Goal: Task Accomplishment & Management: Manage account settings

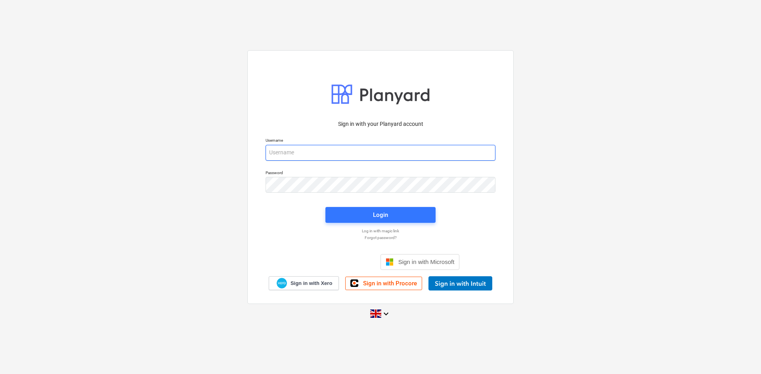
click at [327, 153] on input "email" at bounding box center [380, 153] width 230 height 16
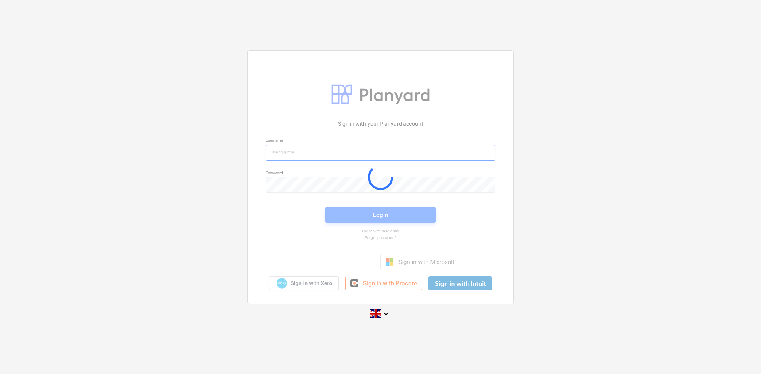
type input "[PERSON_NAME][EMAIL_ADDRESS][DOMAIN_NAME]"
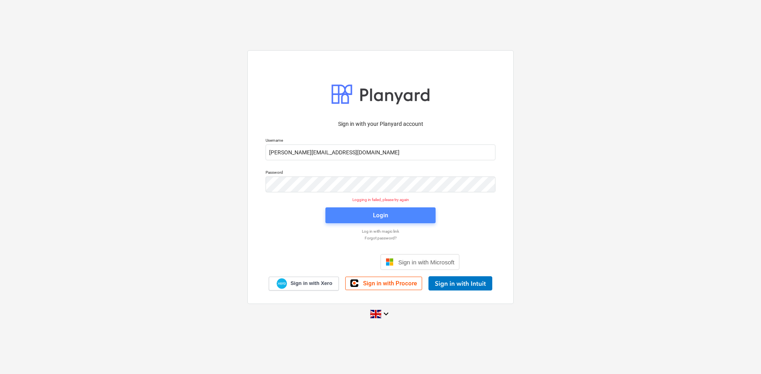
click at [400, 215] on span "Login" at bounding box center [380, 215] width 91 height 10
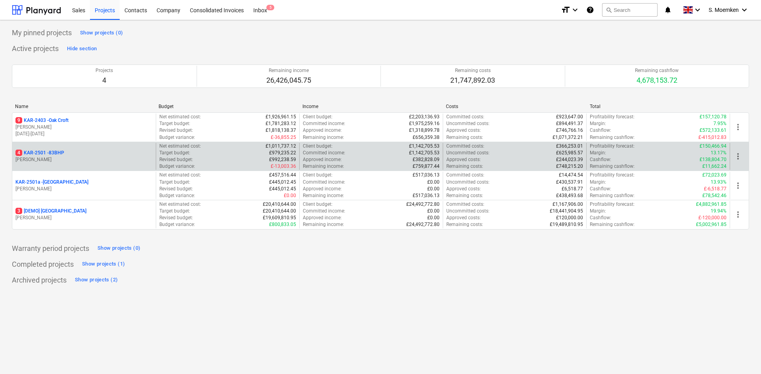
click at [57, 162] on p "[PERSON_NAME]" at bounding box center [83, 159] width 137 height 7
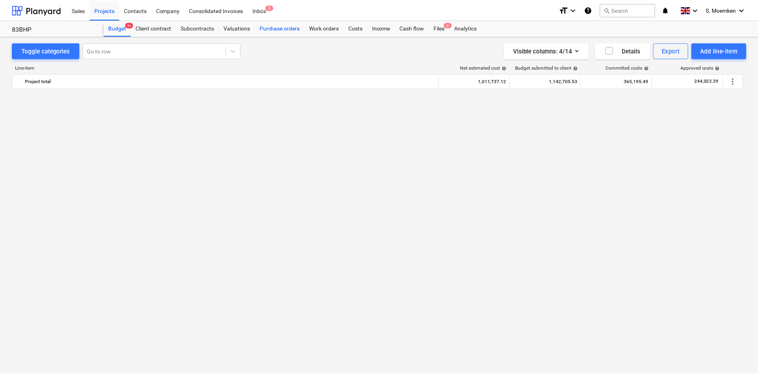
scroll to position [1901, 0]
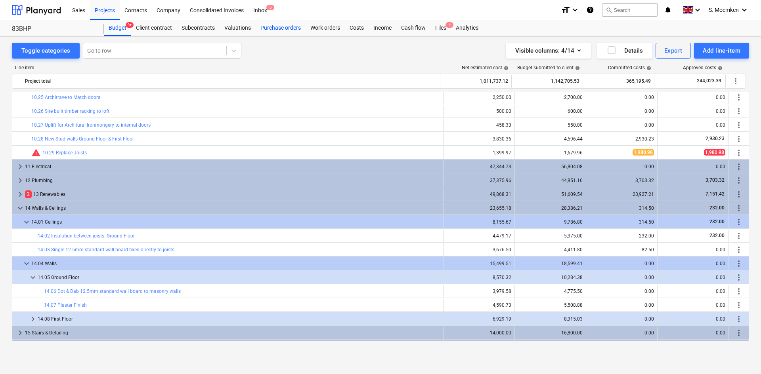
click at [271, 27] on div "Purchase orders" at bounding box center [280, 28] width 50 height 16
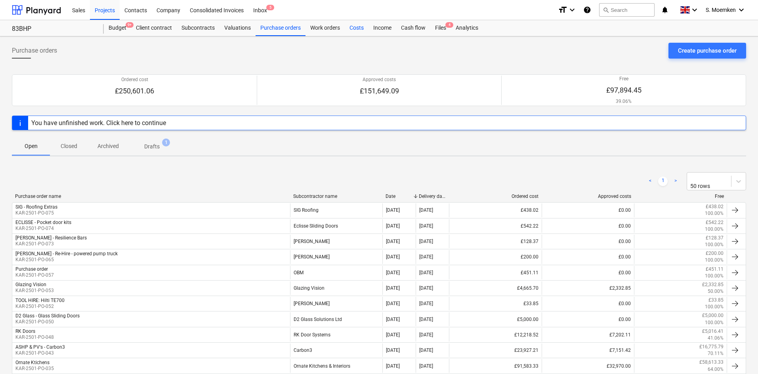
click at [357, 29] on div "Costs" at bounding box center [357, 28] width 24 height 16
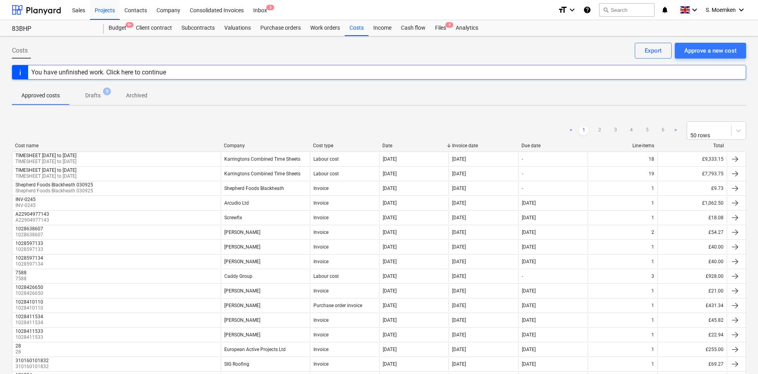
click at [238, 144] on div "Company" at bounding box center [265, 146] width 83 height 6
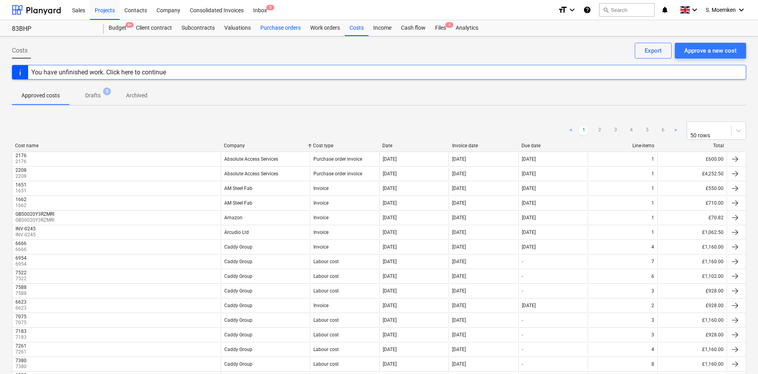
click at [294, 28] on div "Purchase orders" at bounding box center [280, 28] width 50 height 16
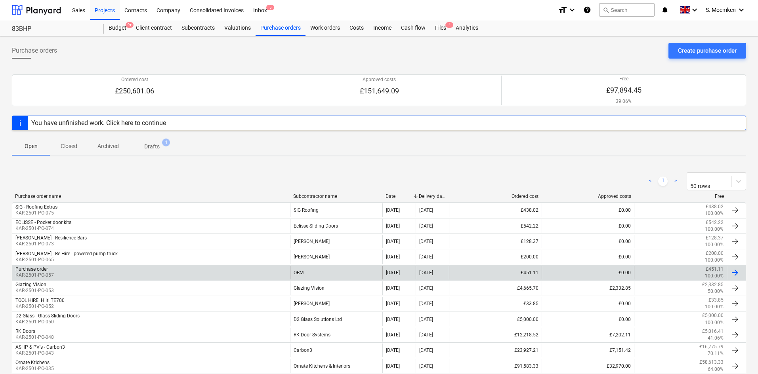
click at [62, 271] on div "Purchase order KAR-2501-PO-057" at bounding box center [151, 272] width 278 height 13
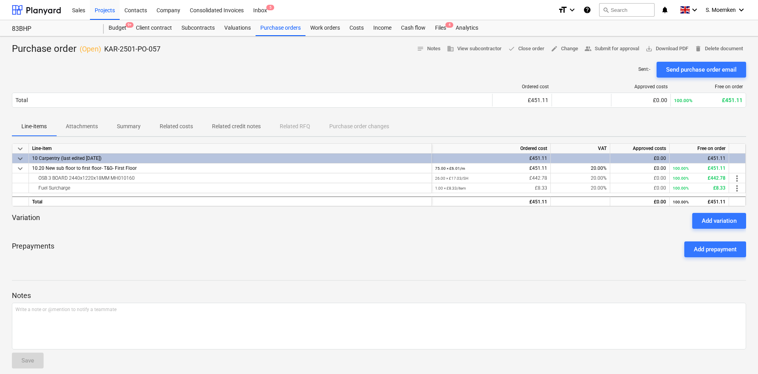
click at [175, 126] on p "Related costs" at bounding box center [176, 126] width 33 height 8
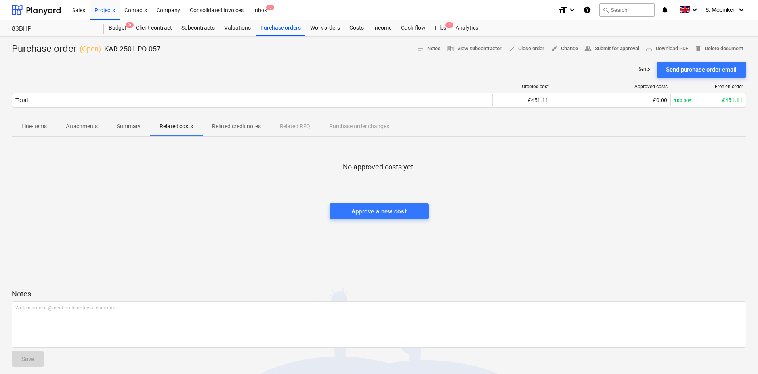
click at [124, 126] on p "Summary" at bounding box center [129, 126] width 24 height 8
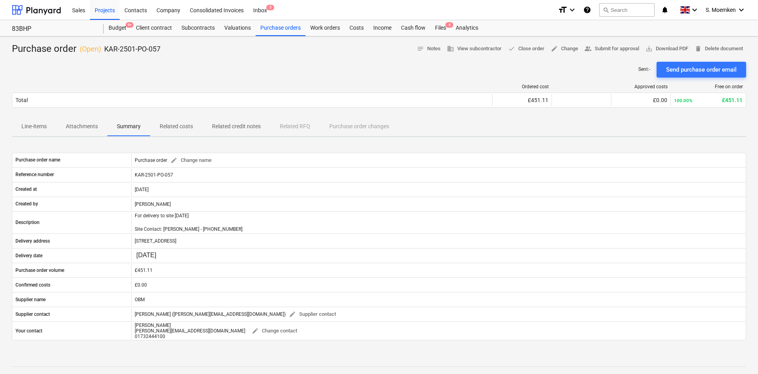
click at [84, 122] on span "Attachments" at bounding box center [81, 126] width 51 height 13
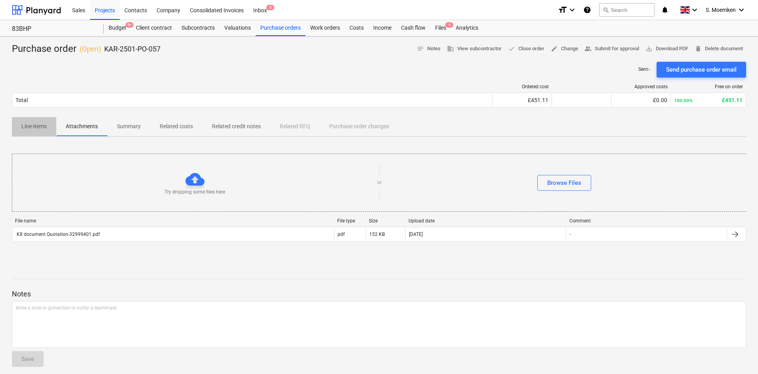
click at [36, 126] on p "Line-items" at bounding box center [33, 126] width 25 height 8
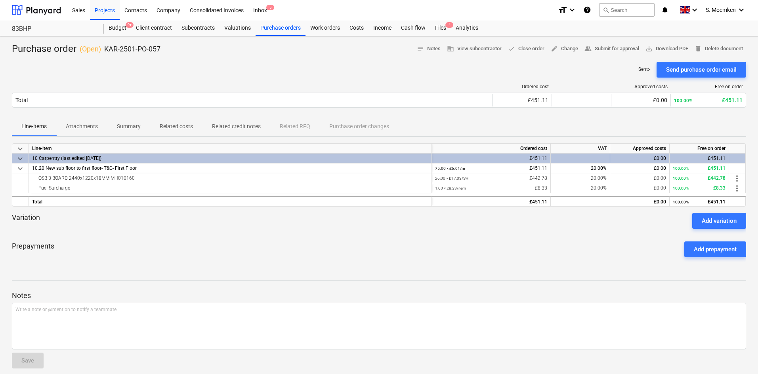
click at [75, 126] on p "Attachments" at bounding box center [82, 126] width 32 height 8
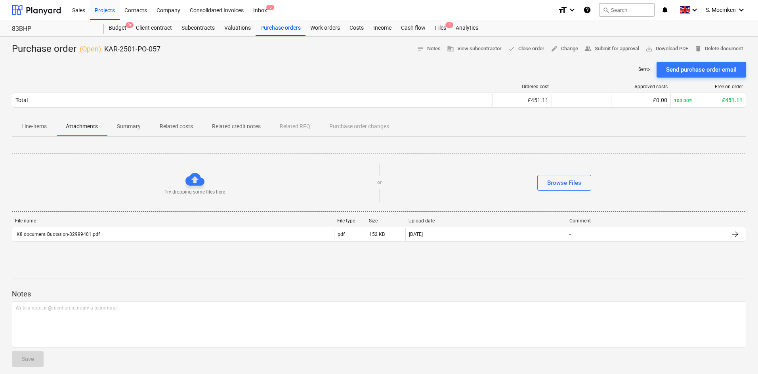
click at [34, 125] on p "Line-items" at bounding box center [33, 126] width 25 height 8
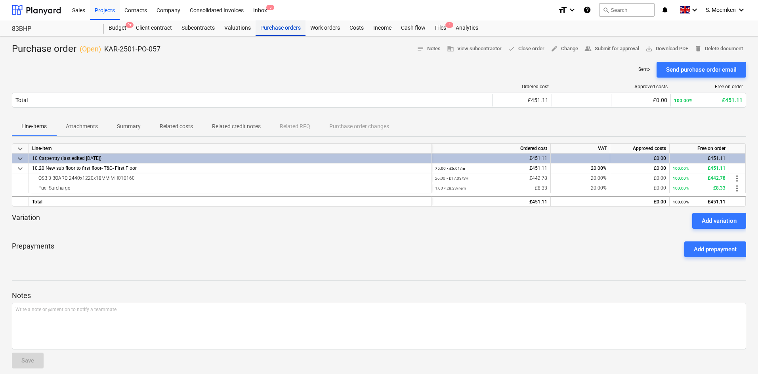
click at [276, 28] on div "Purchase orders" at bounding box center [280, 28] width 50 height 16
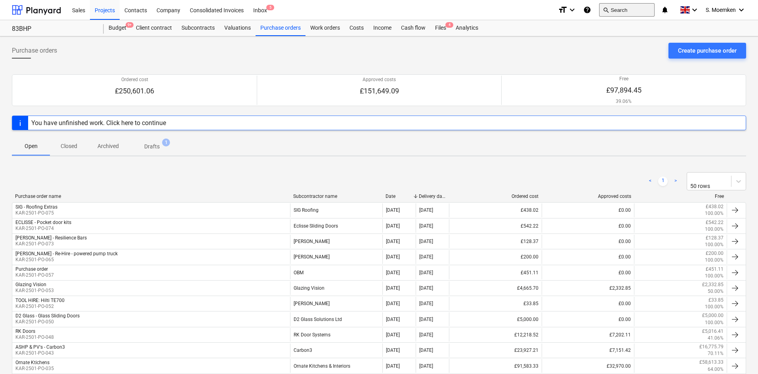
click at [615, 6] on button "search Search" at bounding box center [626, 9] width 55 height 13
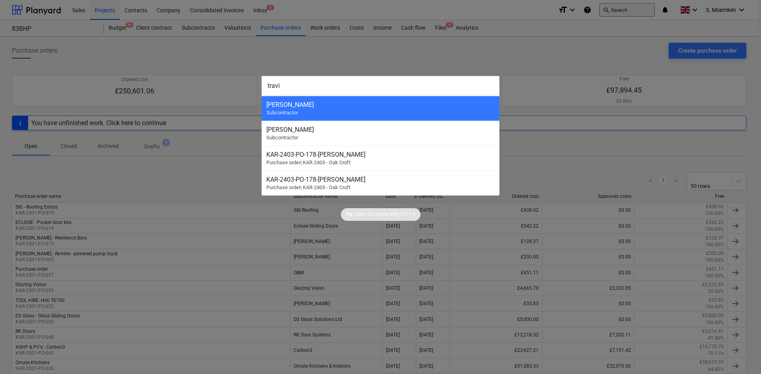
type input "[PERSON_NAME]"
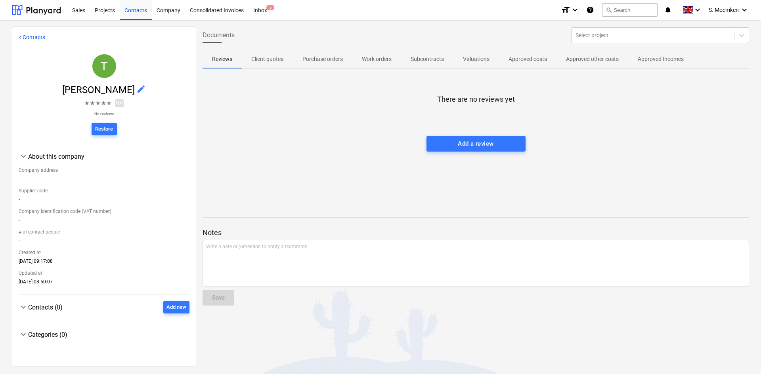
click at [18, 37] on div "< Contacts T [PERSON_NAME] edit ★ ★ ★ ★ ★ 0.0 No reviews Restore keyboard_arrow…" at bounding box center [104, 197] width 184 height 341
click at [104, 8] on div "Projects" at bounding box center [105, 10] width 30 height 20
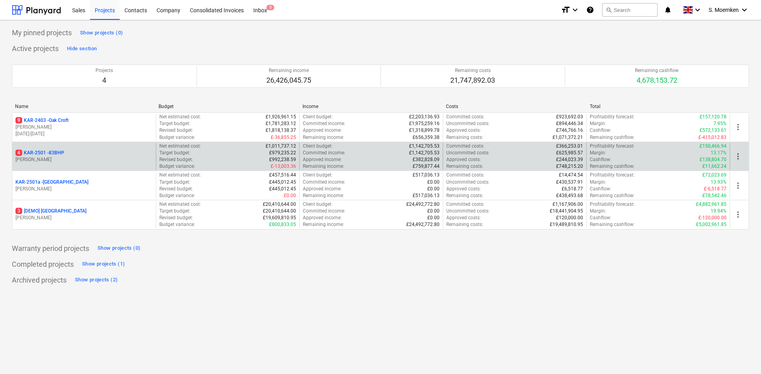
click at [54, 154] on p "4 KAR-2501 - 83BHP" at bounding box center [39, 153] width 49 height 7
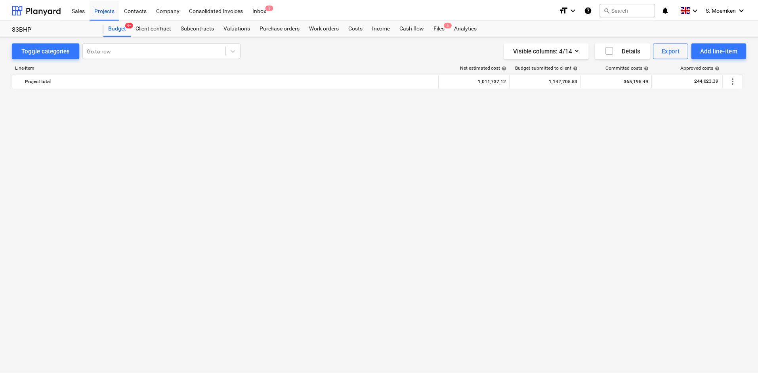
scroll to position [1901, 0]
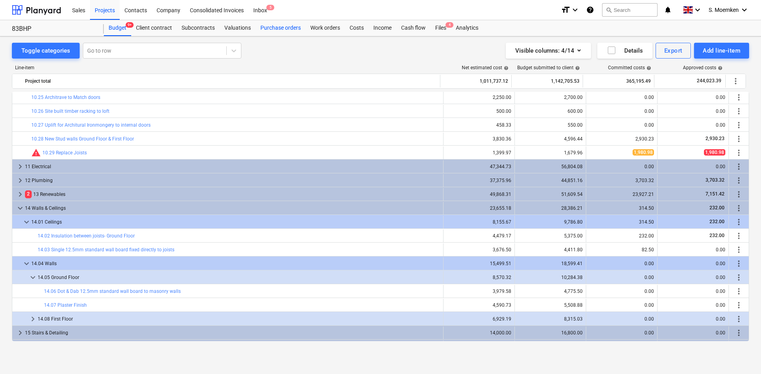
click at [282, 27] on div "Purchase orders" at bounding box center [280, 28] width 50 height 16
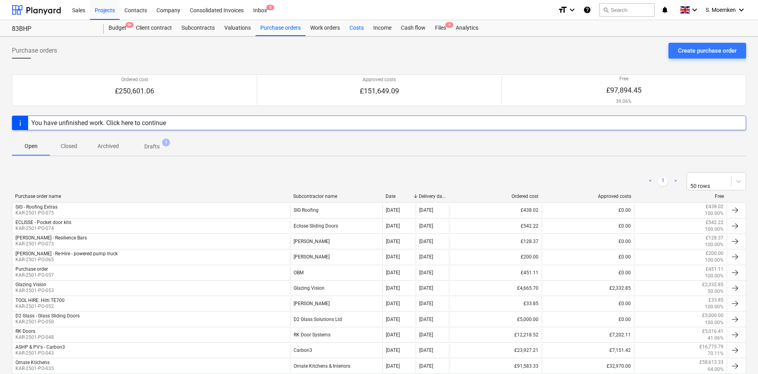
click at [360, 24] on div "Costs" at bounding box center [357, 28] width 24 height 16
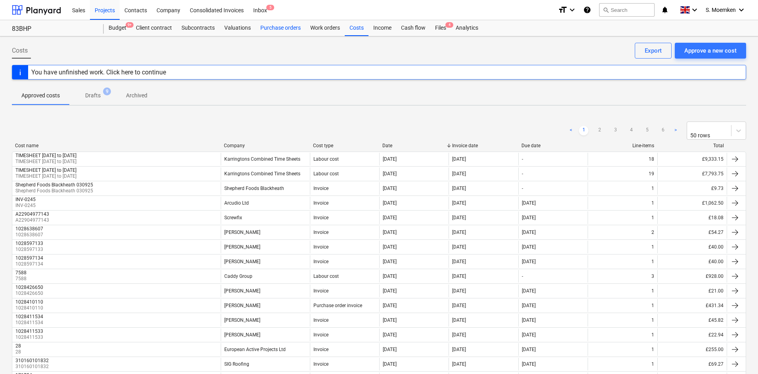
click at [284, 29] on div "Purchase orders" at bounding box center [280, 28] width 50 height 16
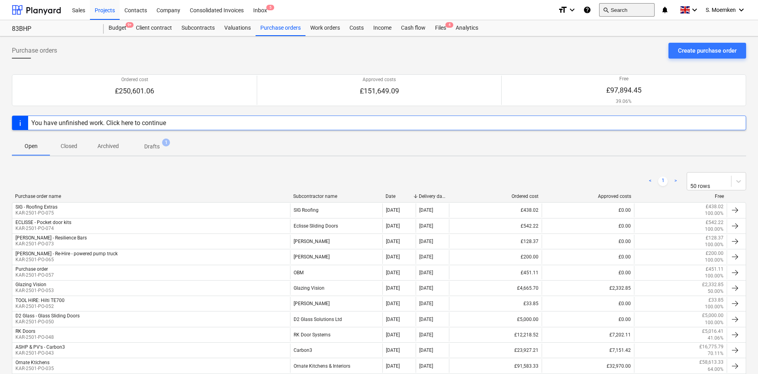
click at [624, 12] on button "search Search" at bounding box center [626, 9] width 55 height 13
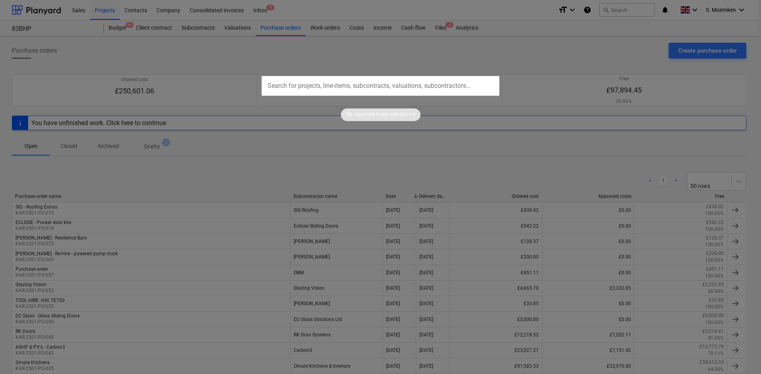
click at [583, 46] on div at bounding box center [380, 187] width 761 height 374
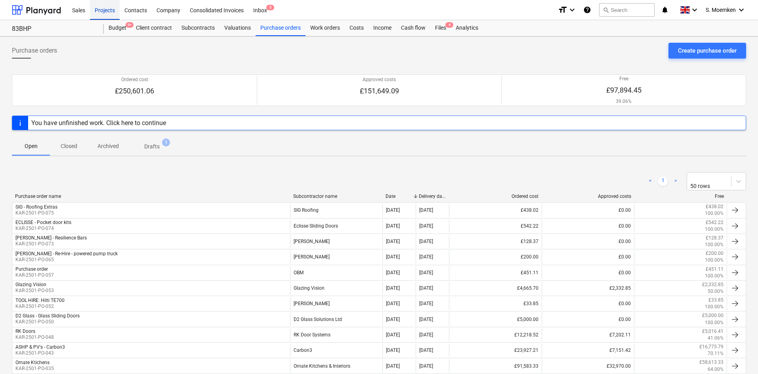
click at [106, 9] on div "Projects" at bounding box center [105, 10] width 30 height 20
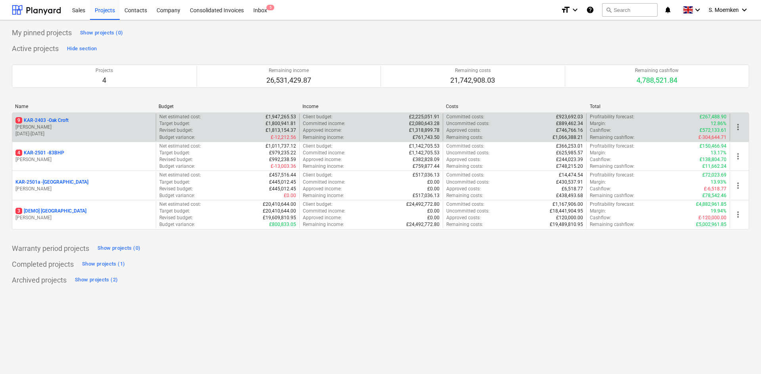
click at [54, 135] on p "[DATE] - [DATE]" at bounding box center [83, 134] width 137 height 7
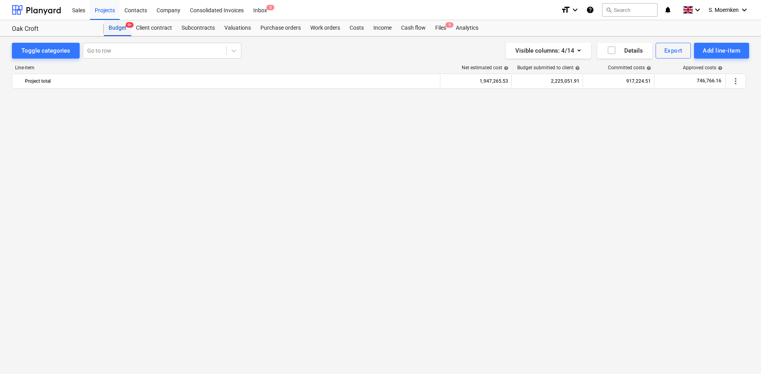
click at [115, 26] on div "Budget 9+" at bounding box center [117, 28] width 27 height 16
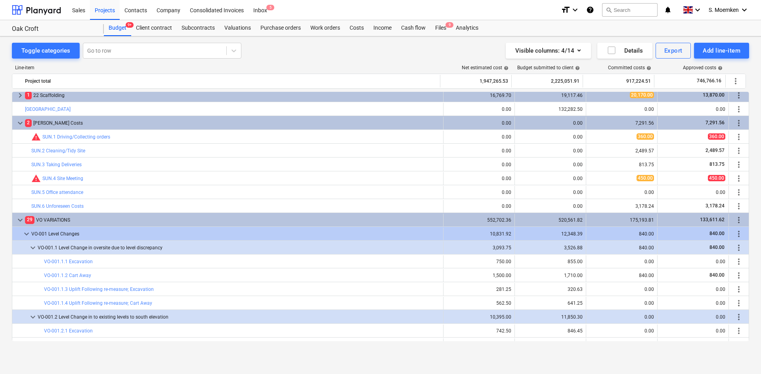
click at [20, 218] on span "keyboard_arrow_down" at bounding box center [20, 220] width 10 height 10
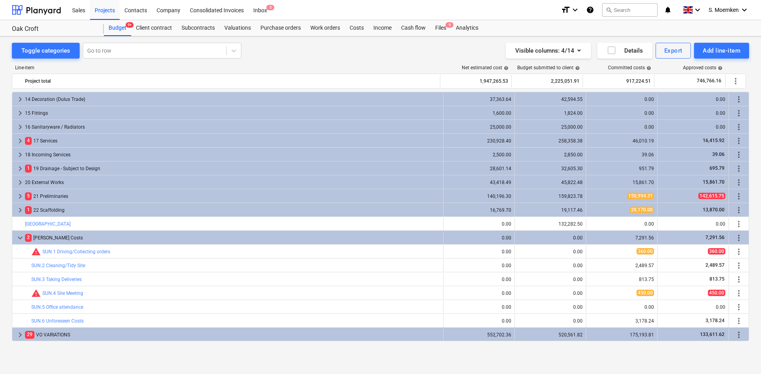
scroll to position [1289, 0]
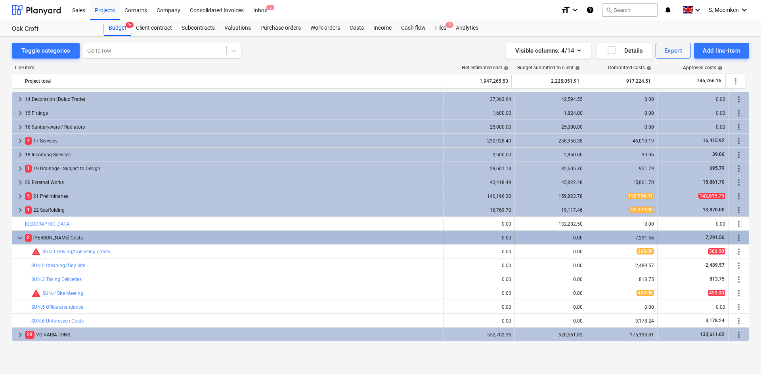
click at [22, 236] on span "keyboard_arrow_down" at bounding box center [20, 238] width 10 height 10
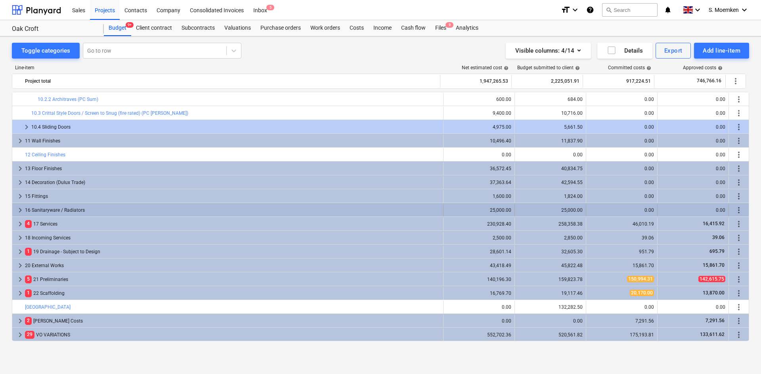
scroll to position [1206, 0]
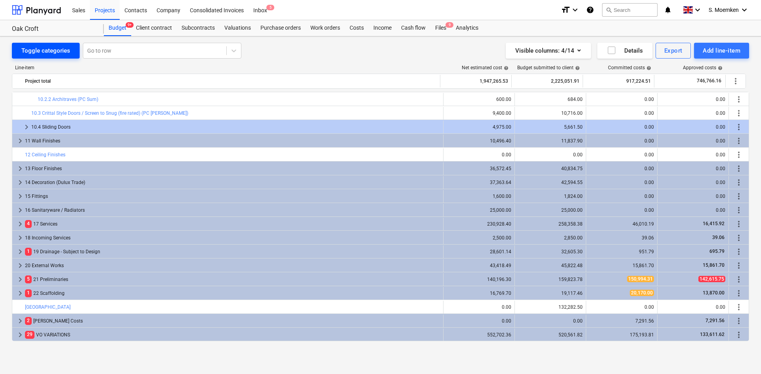
click at [34, 51] on div "Toggle categories" at bounding box center [45, 51] width 49 height 10
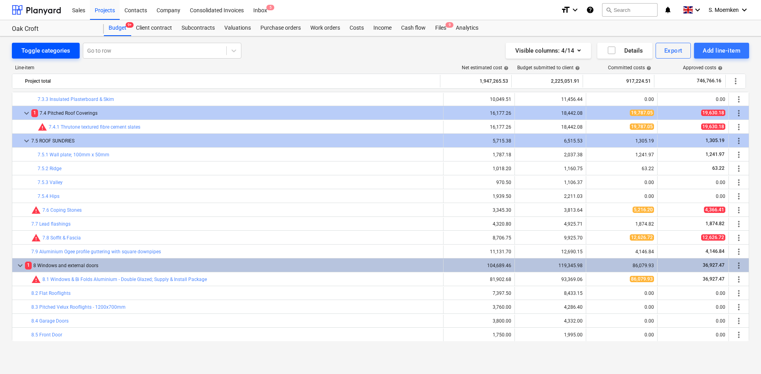
click at [35, 51] on div "Toggle categories" at bounding box center [45, 51] width 49 height 10
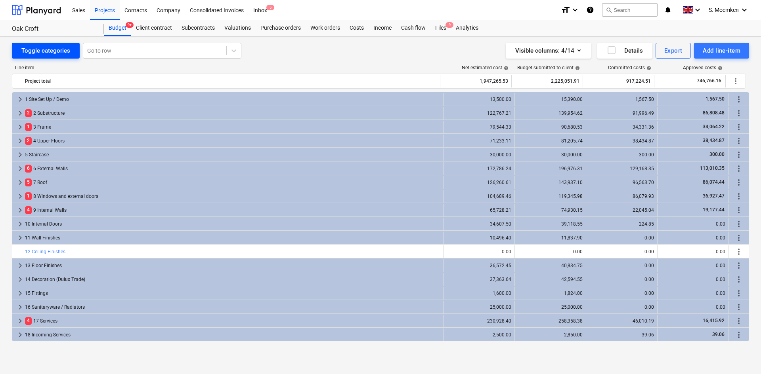
scroll to position [97, 0]
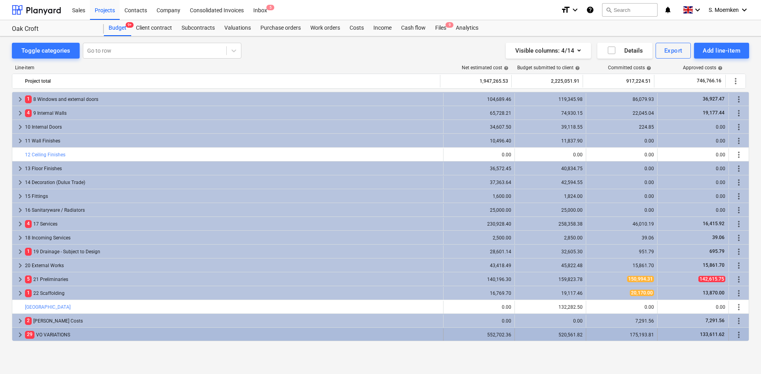
click at [735, 332] on span "more_vert" at bounding box center [739, 335] width 10 height 10
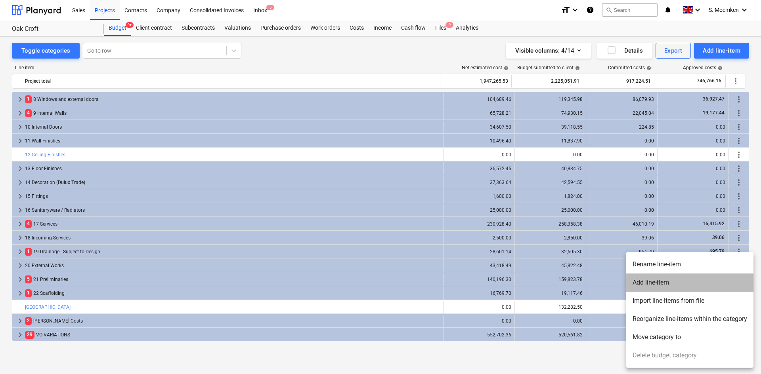
click at [657, 282] on li "Add line-item" at bounding box center [689, 283] width 127 height 18
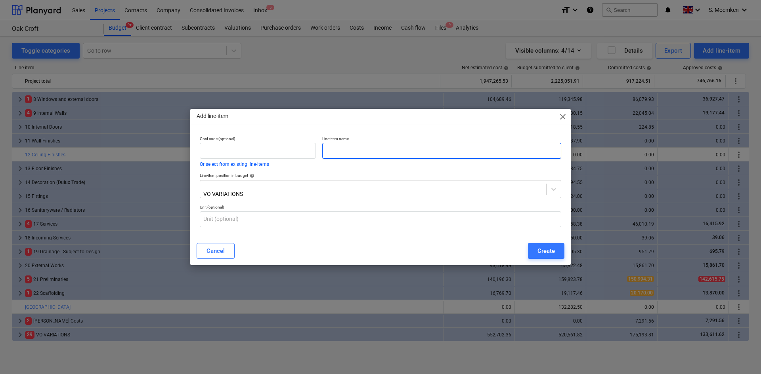
click at [345, 149] on input "text" at bounding box center [441, 151] width 239 height 16
click at [255, 152] on input "text" at bounding box center [258, 151] width 116 height 16
paste input "6464599"
type input "6"
type input "VO-038"
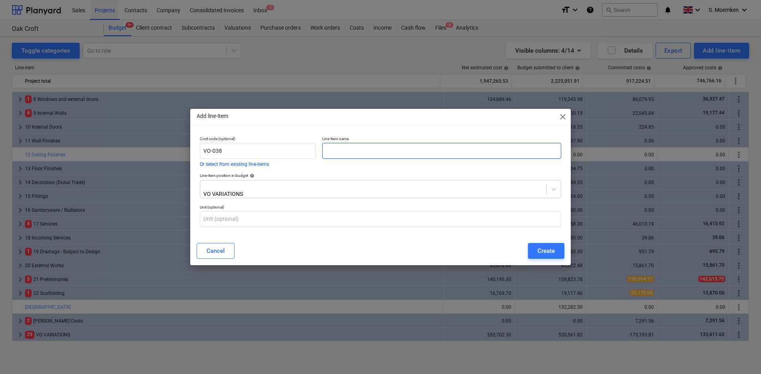
click at [339, 154] on input "text" at bounding box center [441, 151] width 239 height 16
click at [354, 147] on input "text" at bounding box center [441, 151] width 239 height 16
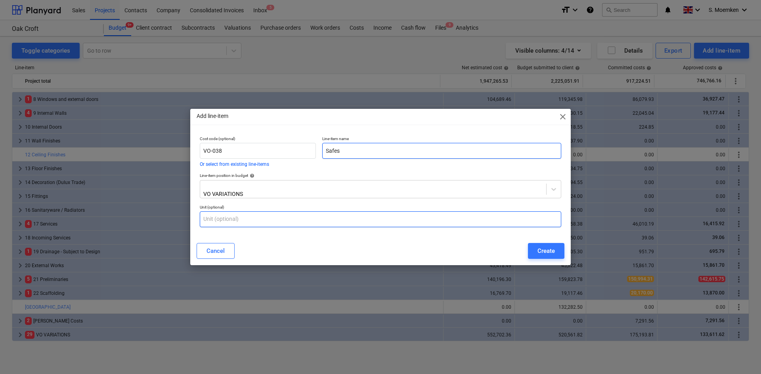
type input "Safes"
click at [236, 219] on input "text" at bounding box center [380, 220] width 361 height 16
type input "Item"
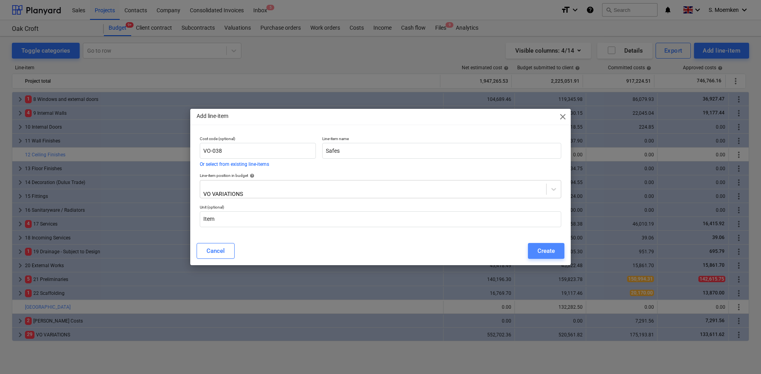
click at [535, 248] on button "Create" at bounding box center [546, 251] width 36 height 16
click at [220, 250] on div "Cancel" at bounding box center [215, 251] width 18 height 10
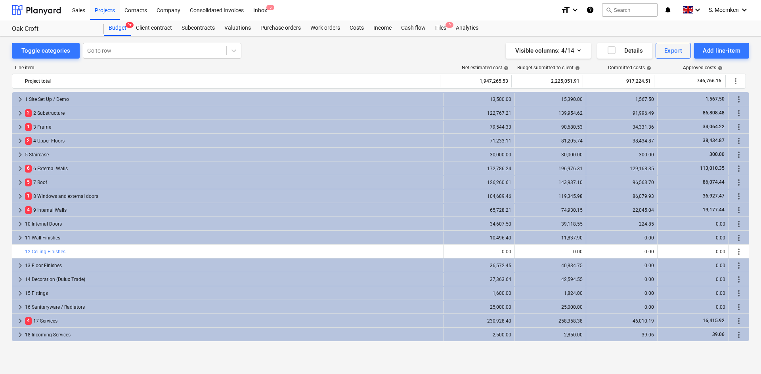
scroll to position [97, 0]
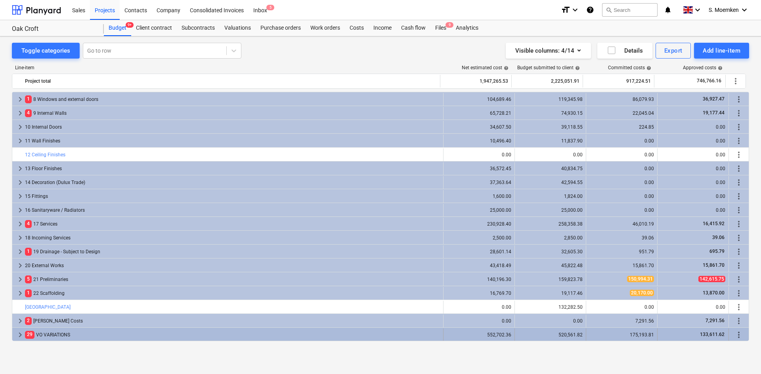
click at [734, 334] on span "more_vert" at bounding box center [739, 335] width 10 height 10
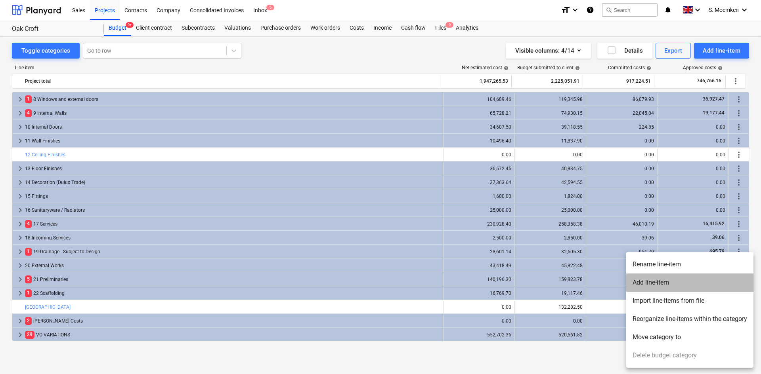
click at [655, 282] on li "Add line-item" at bounding box center [689, 283] width 127 height 18
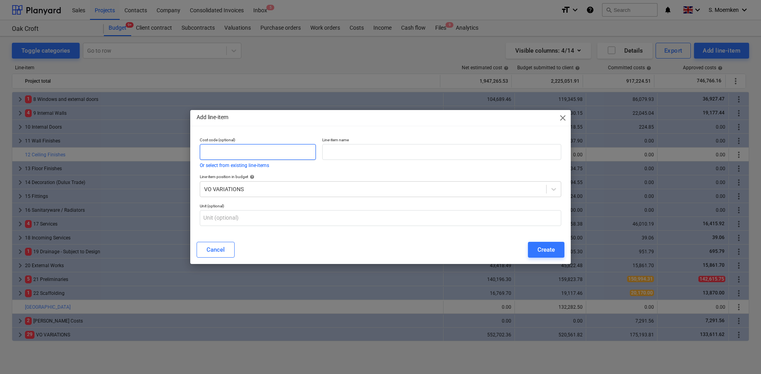
click at [230, 149] on input "text" at bounding box center [258, 152] width 116 height 16
type input "VO-038"
click at [352, 154] on input "text" at bounding box center [441, 152] width 239 height 16
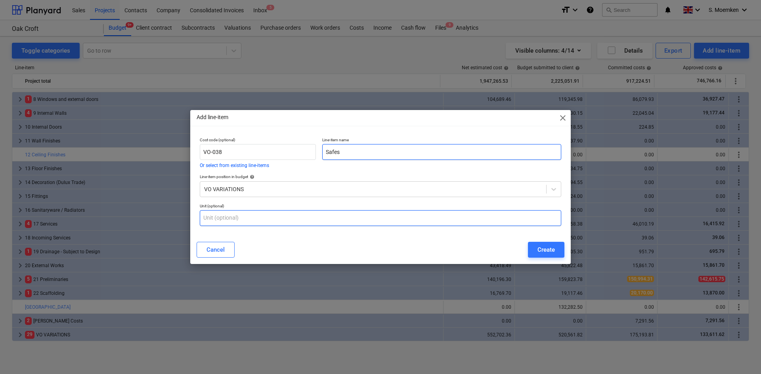
type input "Safes"
click at [234, 217] on input "text" at bounding box center [380, 218] width 361 height 16
type input "Item"
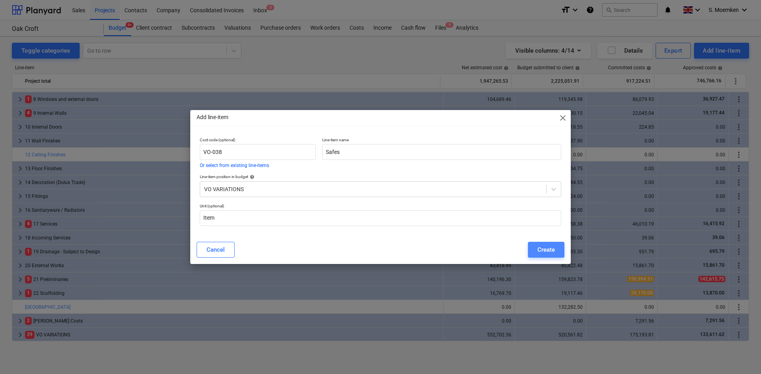
click at [551, 245] on div "Create" at bounding box center [545, 250] width 17 height 10
click at [209, 250] on div "Cancel" at bounding box center [215, 250] width 18 height 10
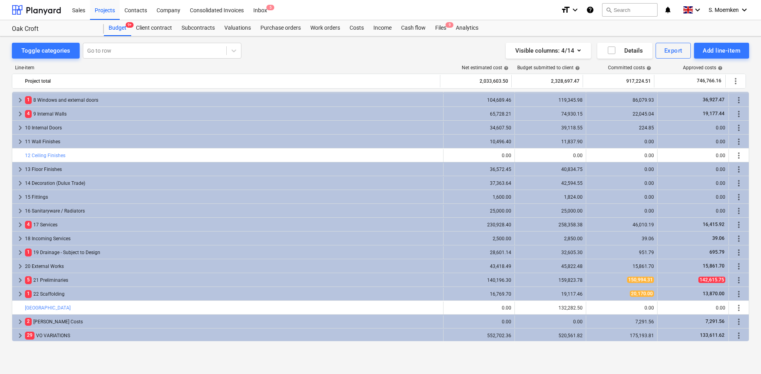
scroll to position [97, 0]
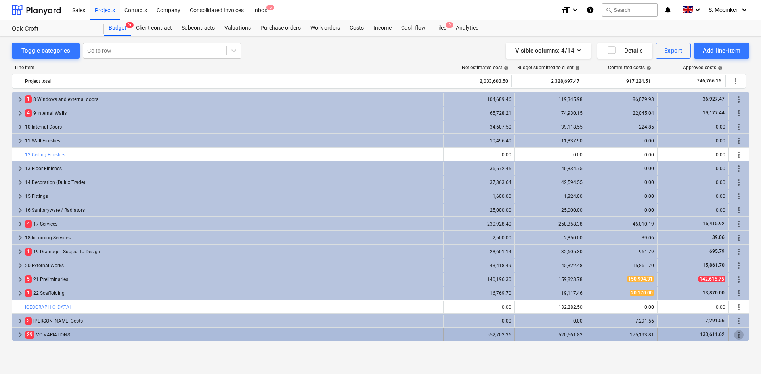
click at [734, 335] on span "more_vert" at bounding box center [739, 335] width 10 height 10
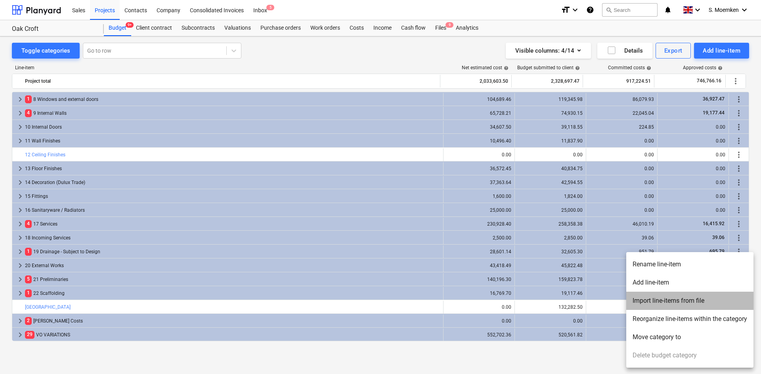
click at [647, 303] on li "Import line-items from file" at bounding box center [689, 301] width 127 height 18
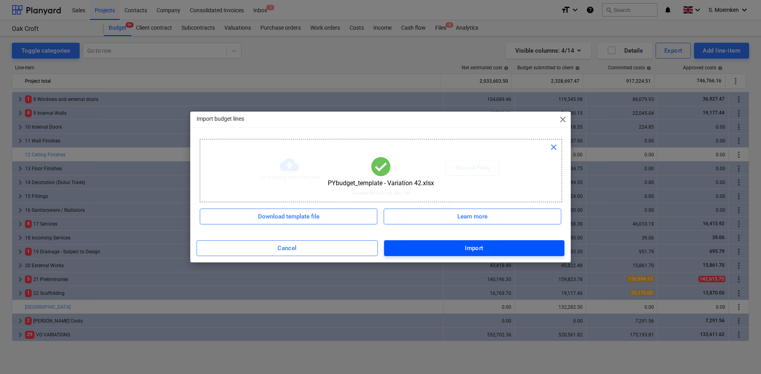
click at [479, 246] on div "Import" at bounding box center [474, 248] width 19 height 10
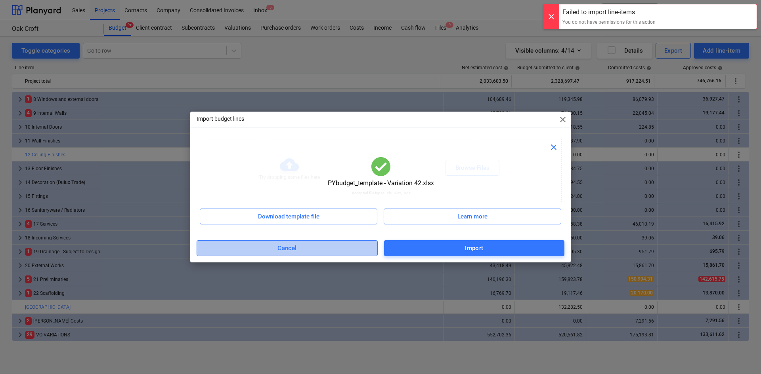
click at [301, 247] on span "Cancel" at bounding box center [287, 248] width 164 height 10
